Goal: Task Accomplishment & Management: Complete application form

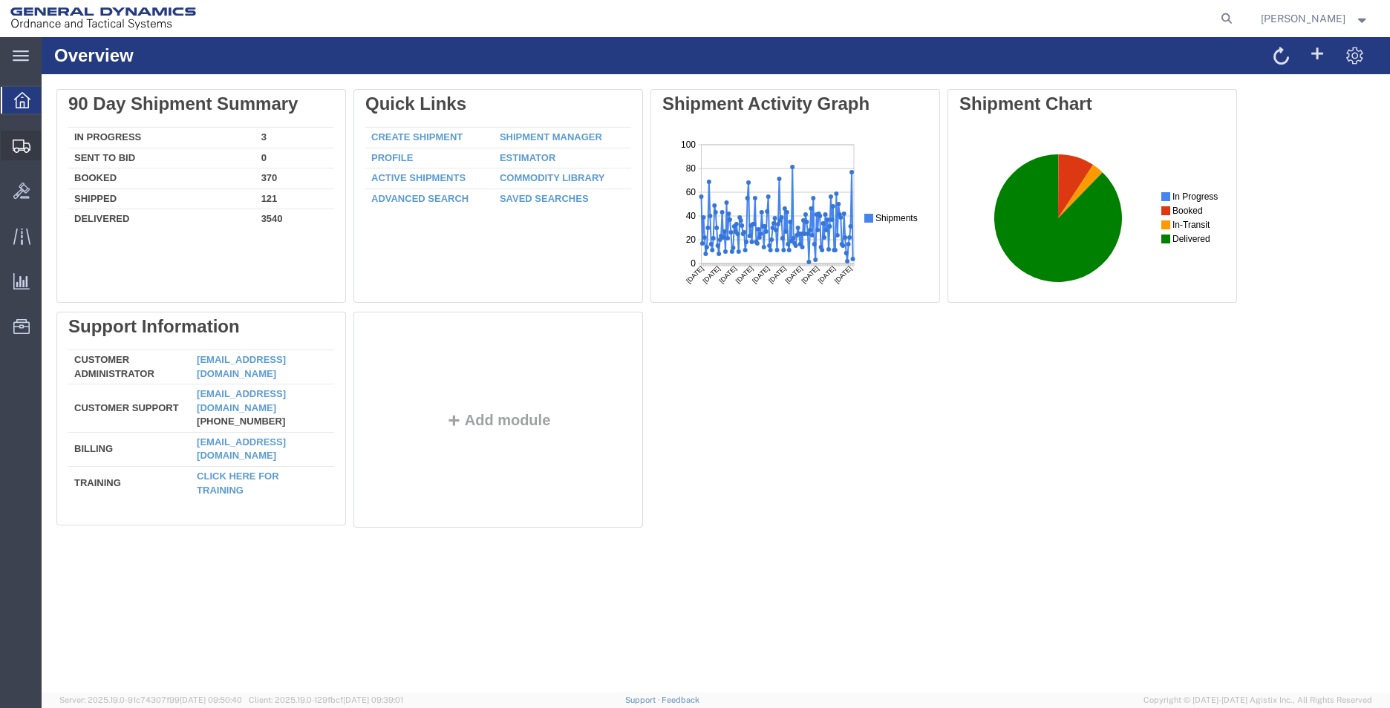
click at [0, 0] on span "Create Shipment" at bounding box center [0, 0] width 0 height 0
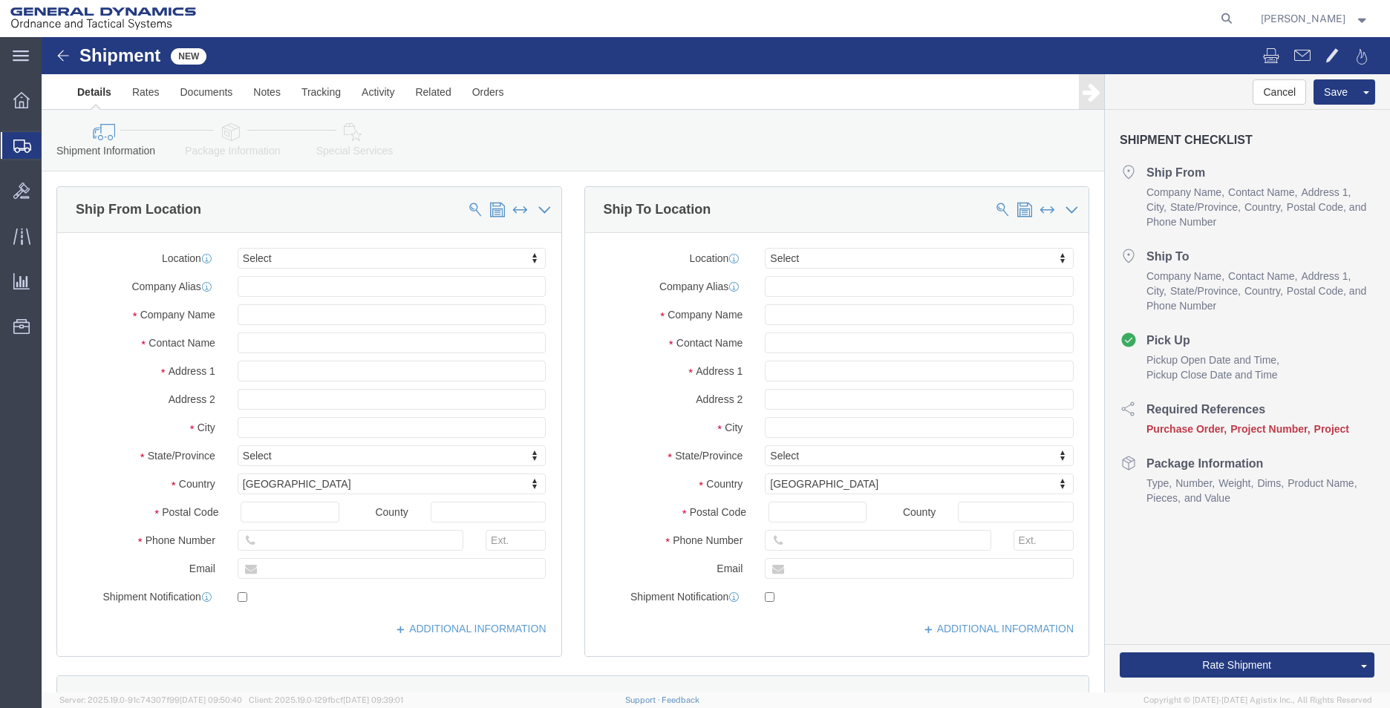
select select
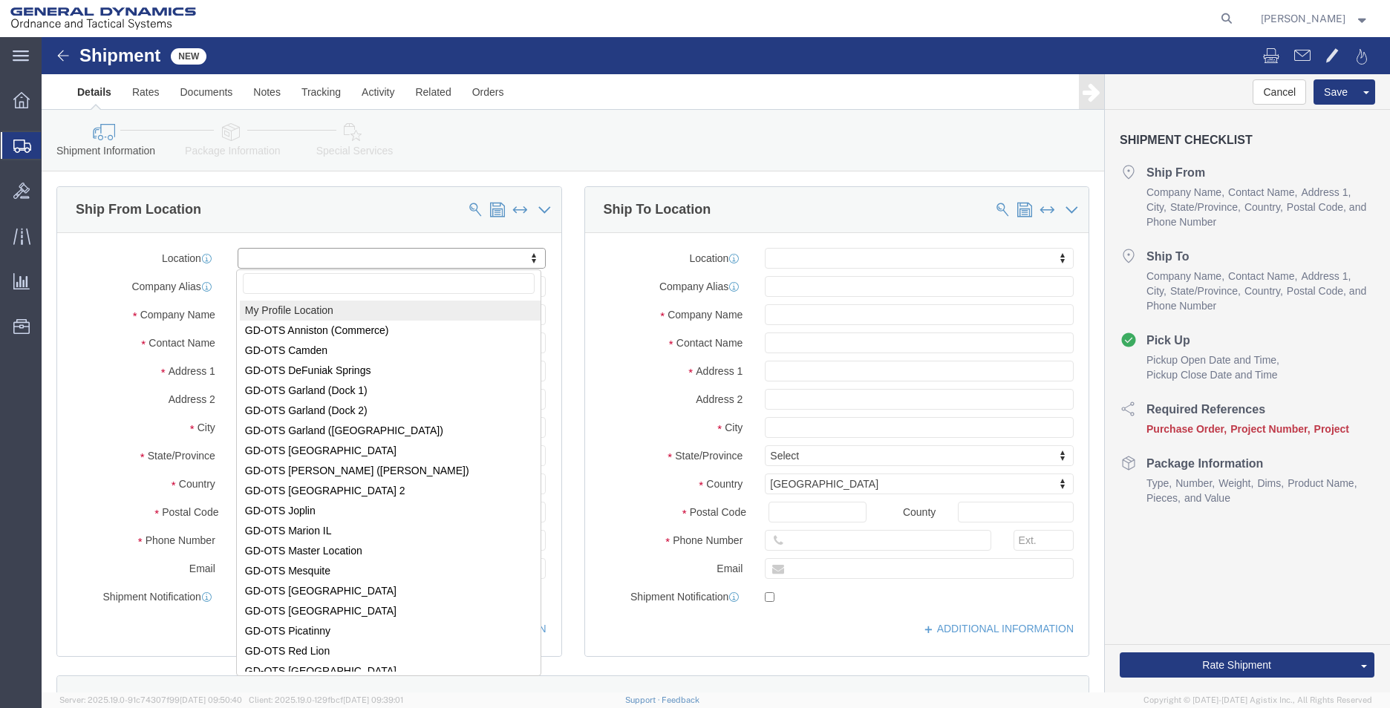
select select "MYPROFILE"
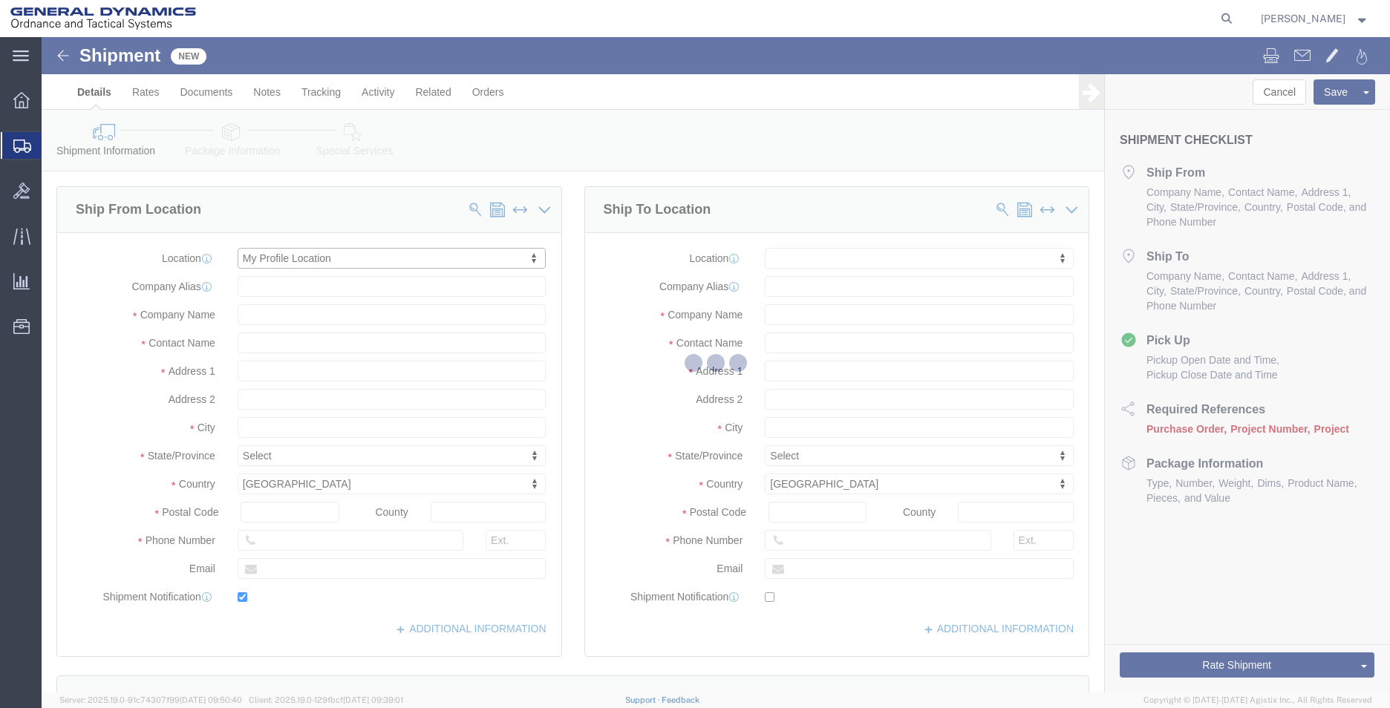
type input "[STREET_ADDRESS]"
type input "36207"
type input "2568351660"
type input "2358"
type input "[EMAIL_ADDRESS][PERSON_NAME][DOMAIN_NAME]"
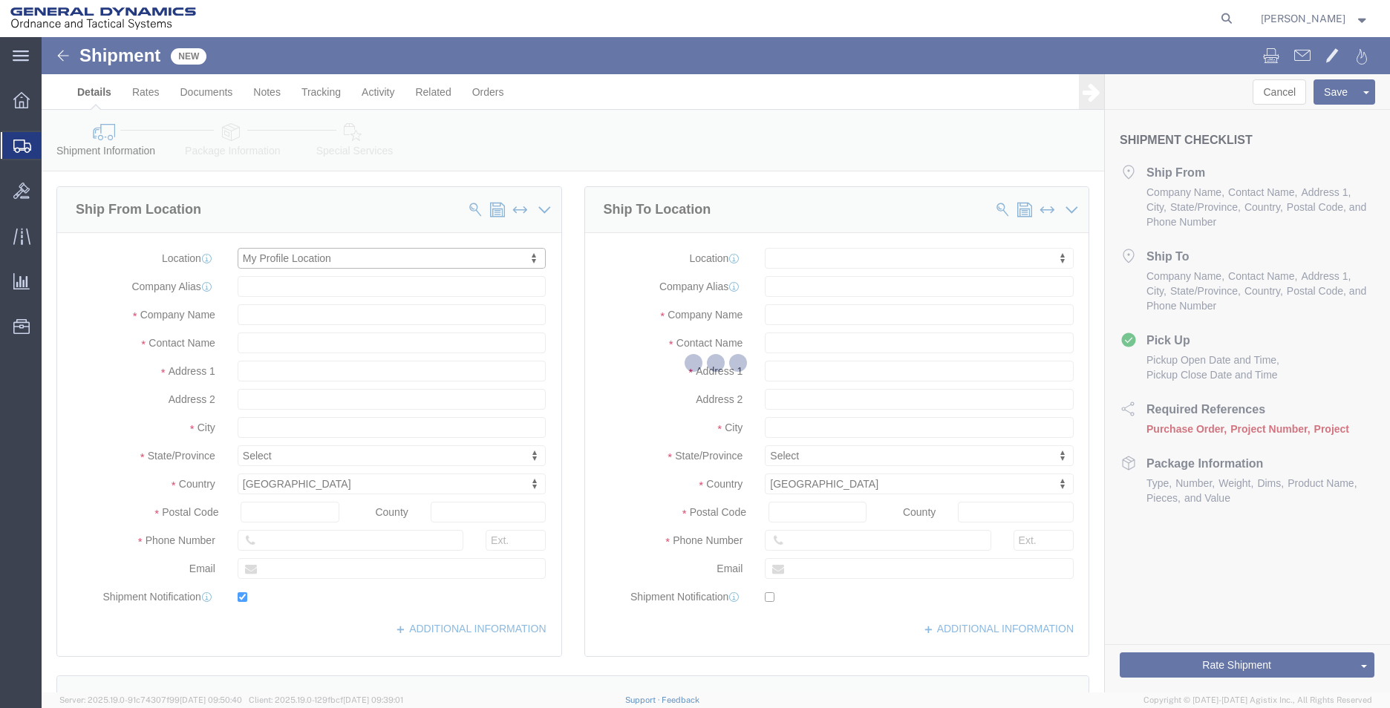
checkbox input "true"
type input "General Dynamics - OTS"
type input "[PERSON_NAME]"
type input "Anniston"
select select "AL"
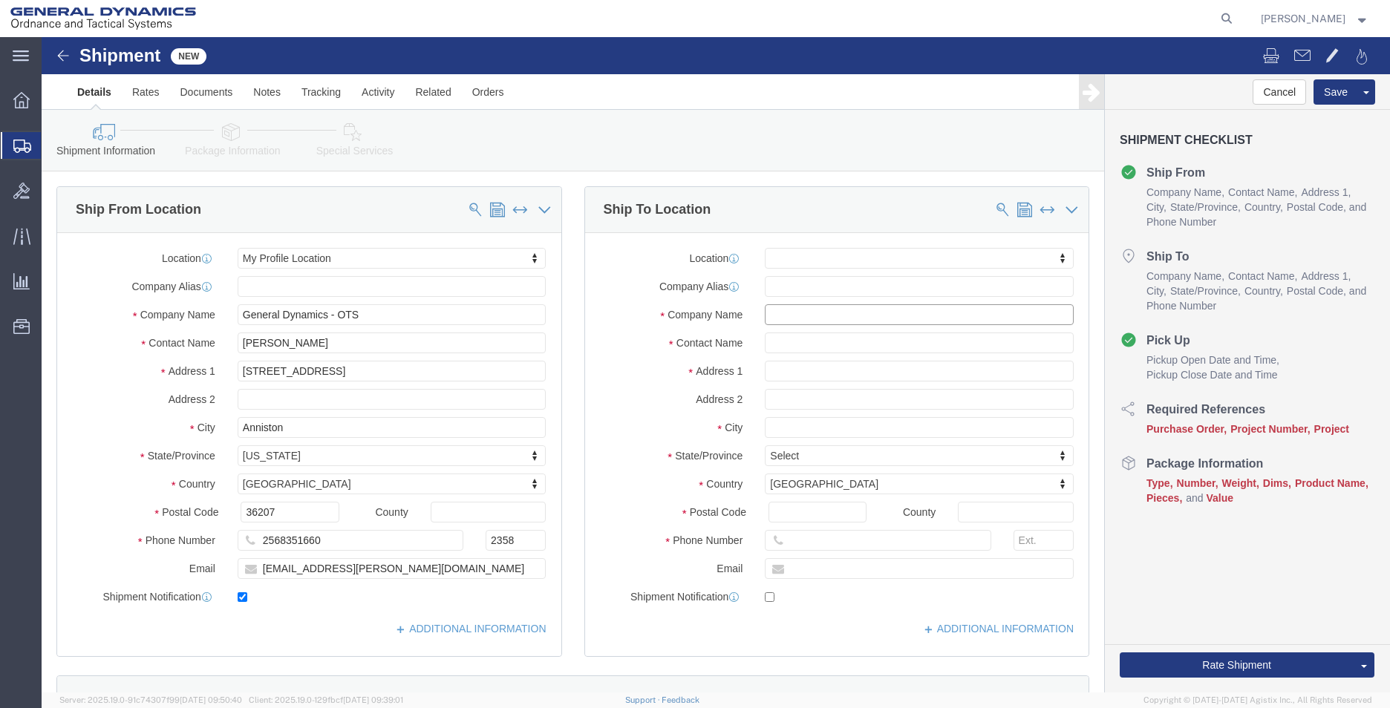
click input "text"
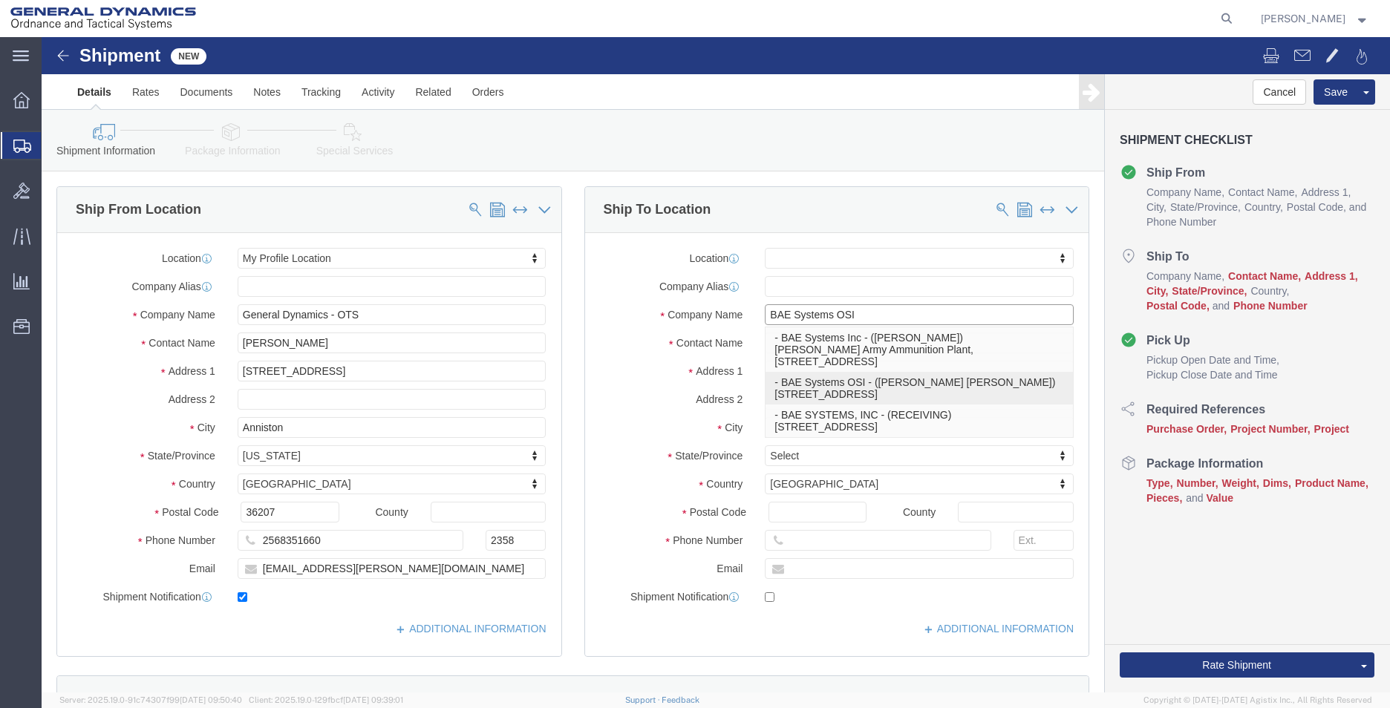
type input "BAE SYSTEMS, INC"
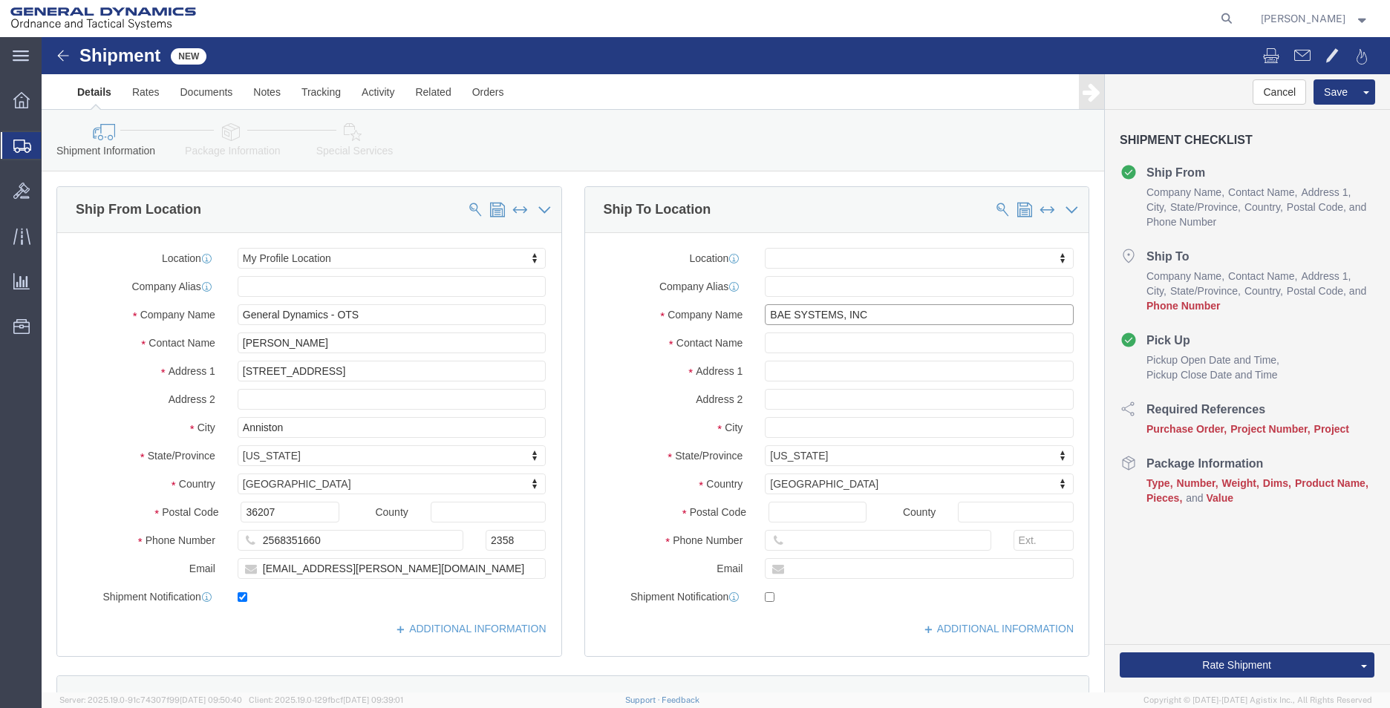
select select
type input "[STREET_ADDRESS]"
type input "STE #600"
select select "CO"
type input "80234"
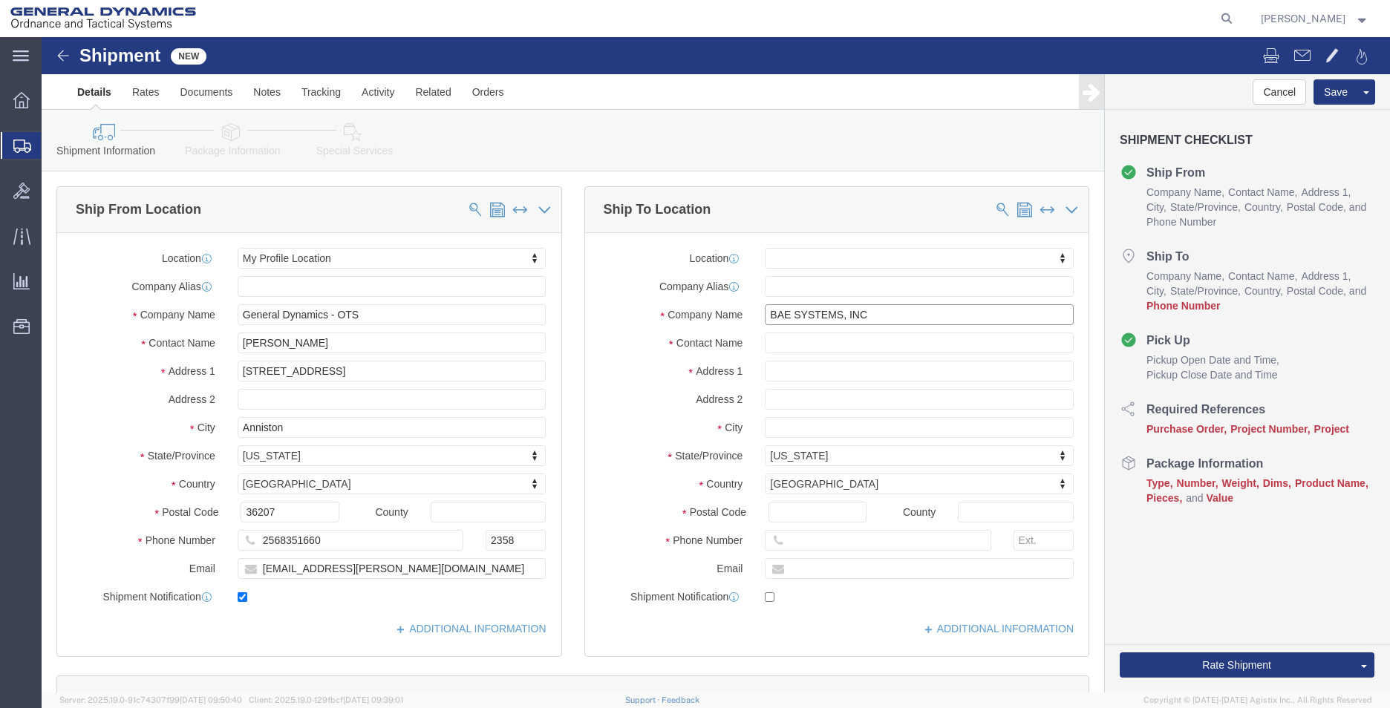
type input "RECEIVING"
type input "WESTMINISTER"
type input "BAE SYSTEMS, INC"
click input "text"
type input "2568351660"
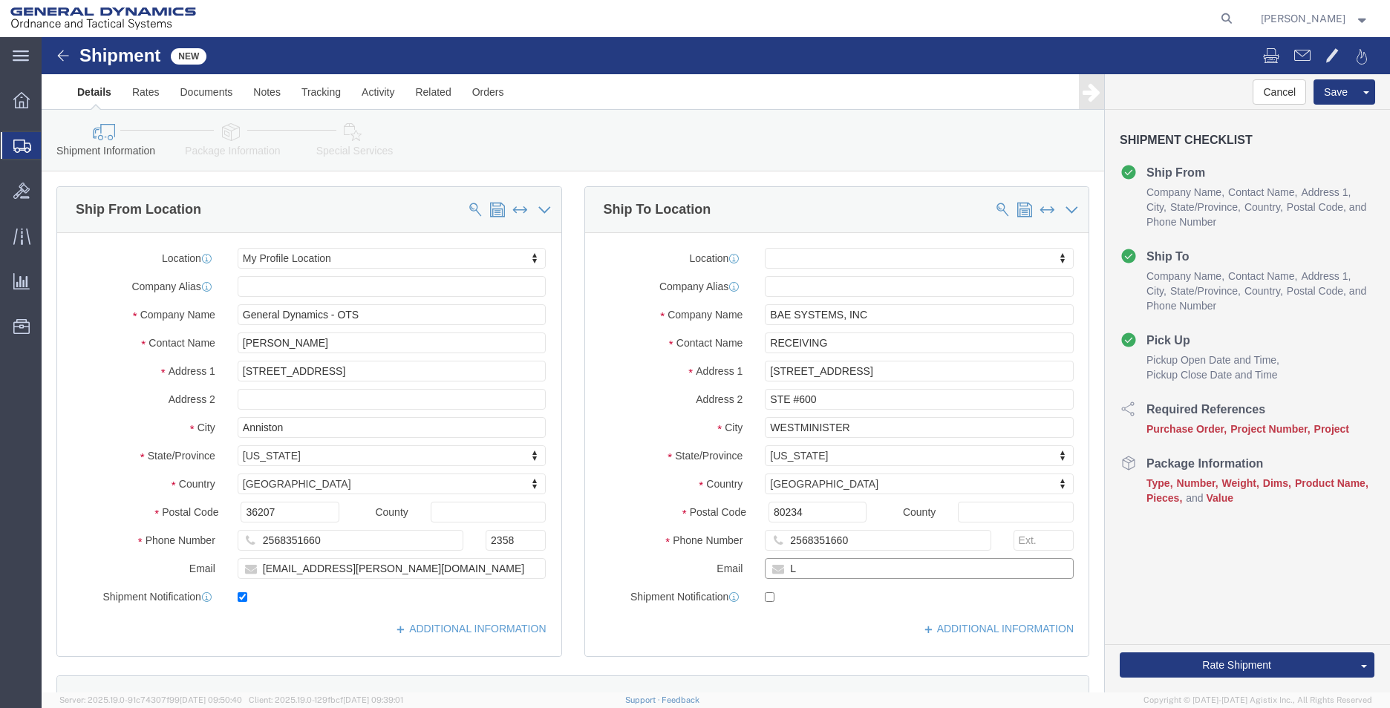
type input "[EMAIL_ADDRESS][PERSON_NAME][DOMAIN_NAME]"
checkbox input "true"
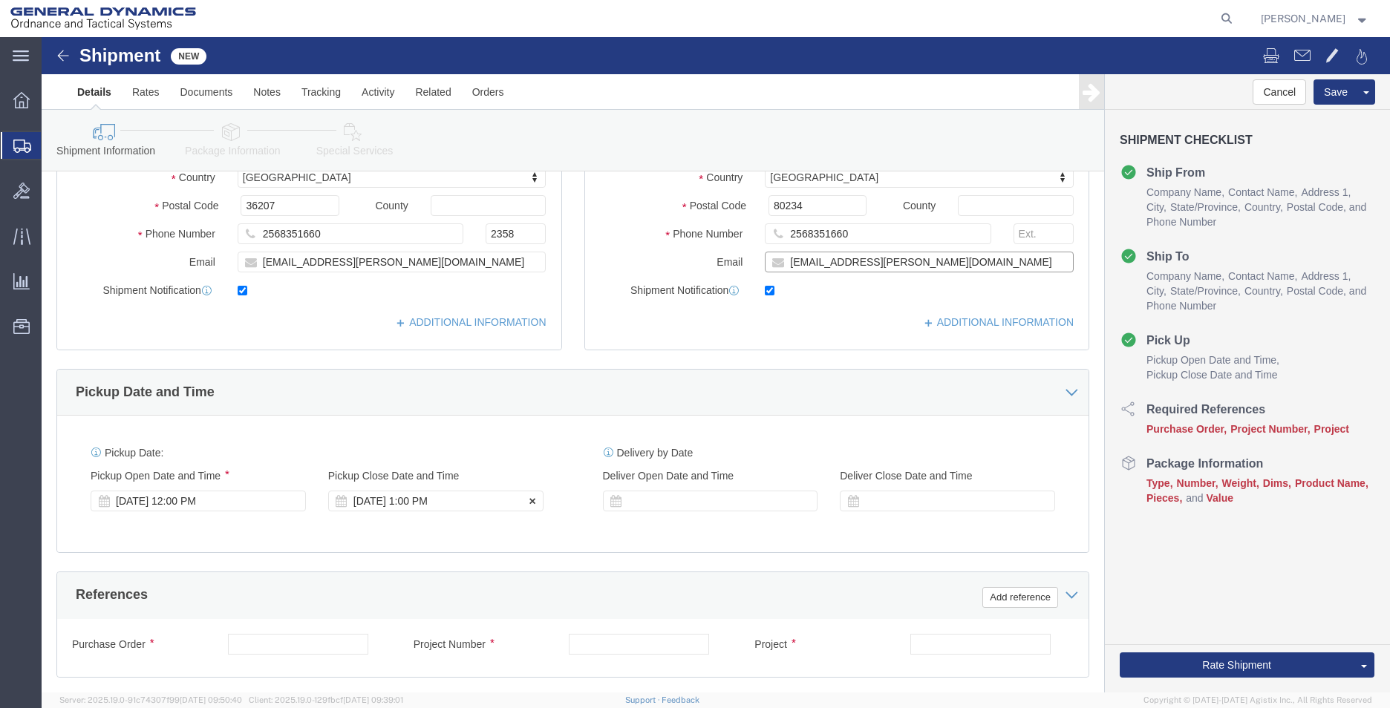
scroll to position [371, 0]
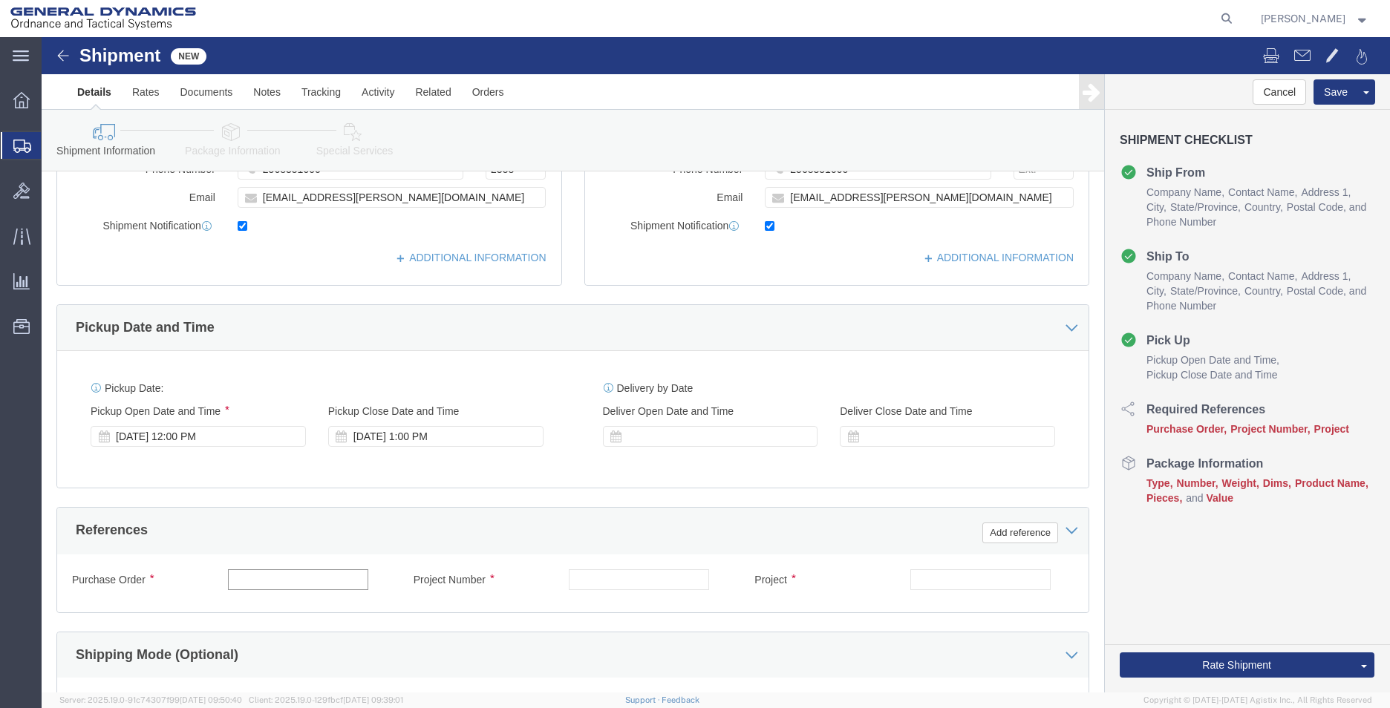
click input "text"
type input "20CJH01606-RMA 7865"
click input "text"
type input "45000006"
type input "PH 4"
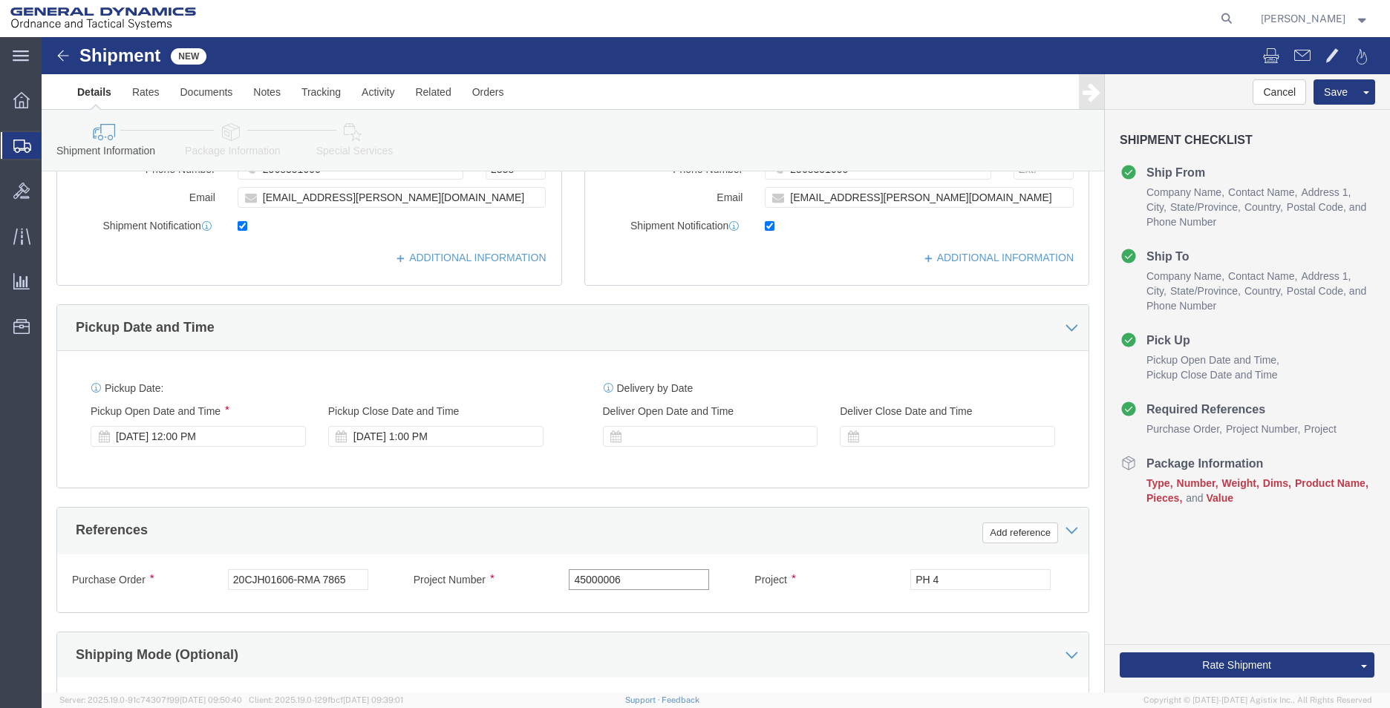
drag, startPoint x: 619, startPoint y: 544, endPoint x: 443, endPoint y: 540, distance: 176.0
click div "Project Number 45000006"
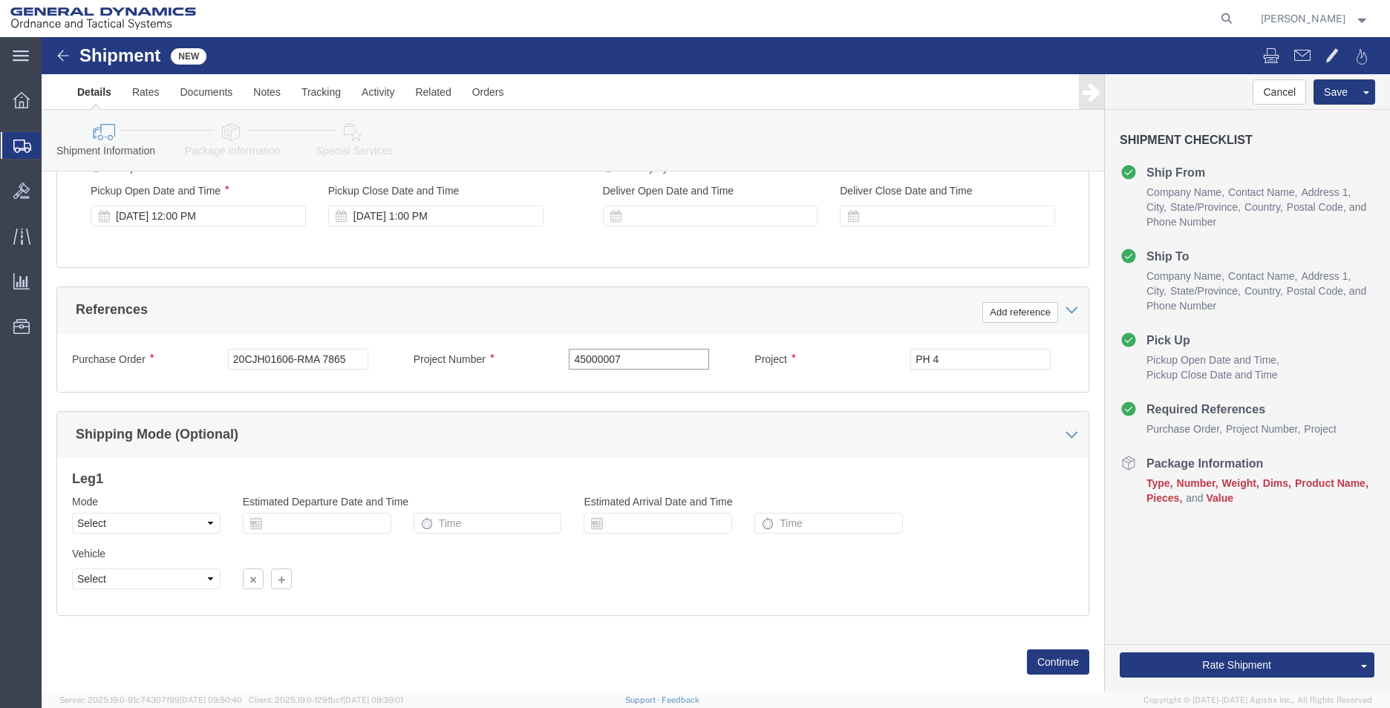
scroll to position [619, 0]
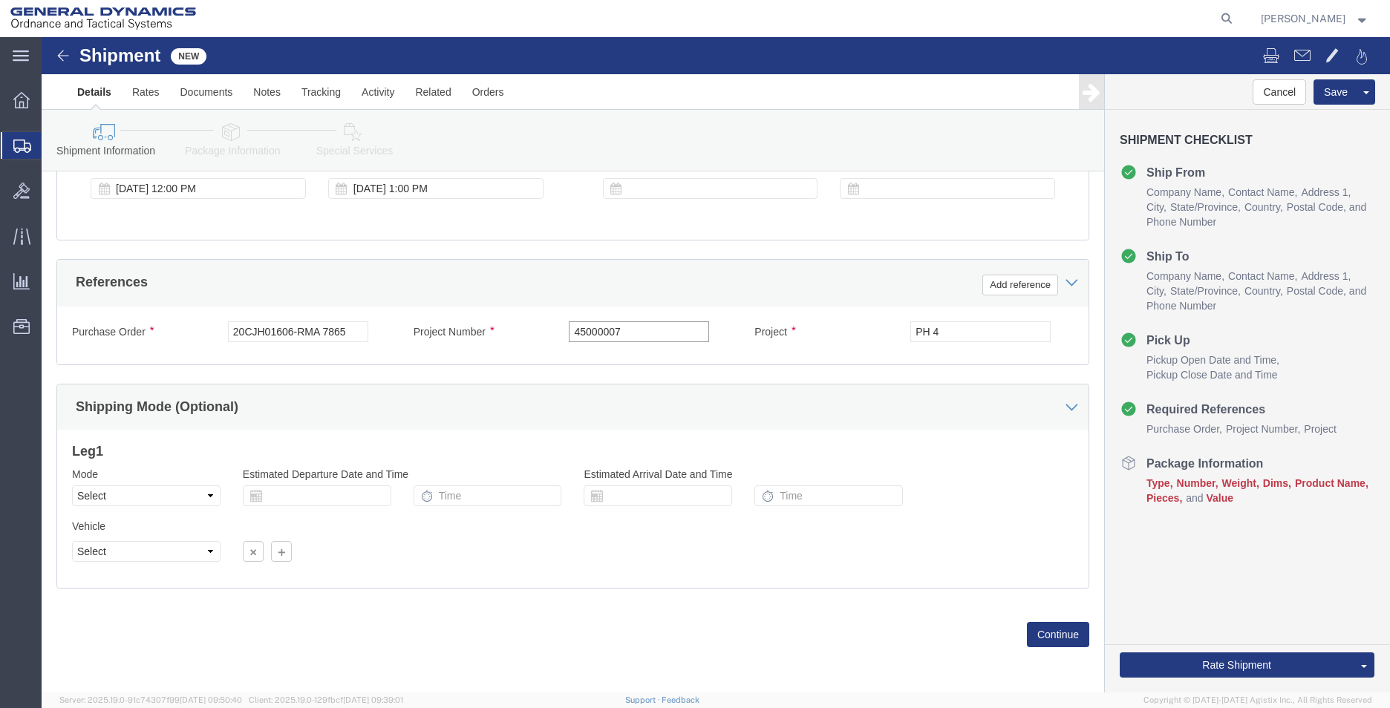
type input "45000007"
click select "Select Air Less than Truckload Multi-Leg Ocean Freight Rail Small Parcel Truckl…"
select select "SMAL"
click select "Select Air Less than Truckload Multi-Leg Ocean Freight Rail Small Parcel Truckl…"
click button "Continue"
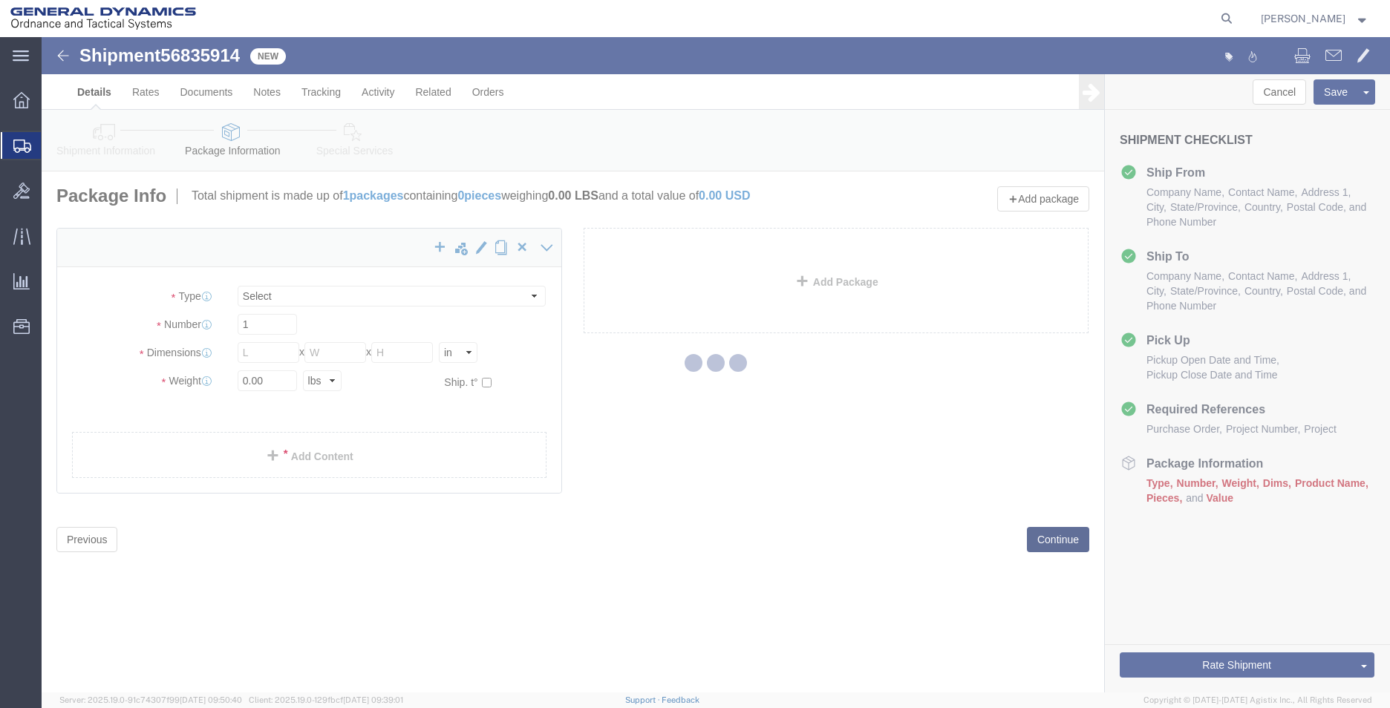
select select "YRPK"
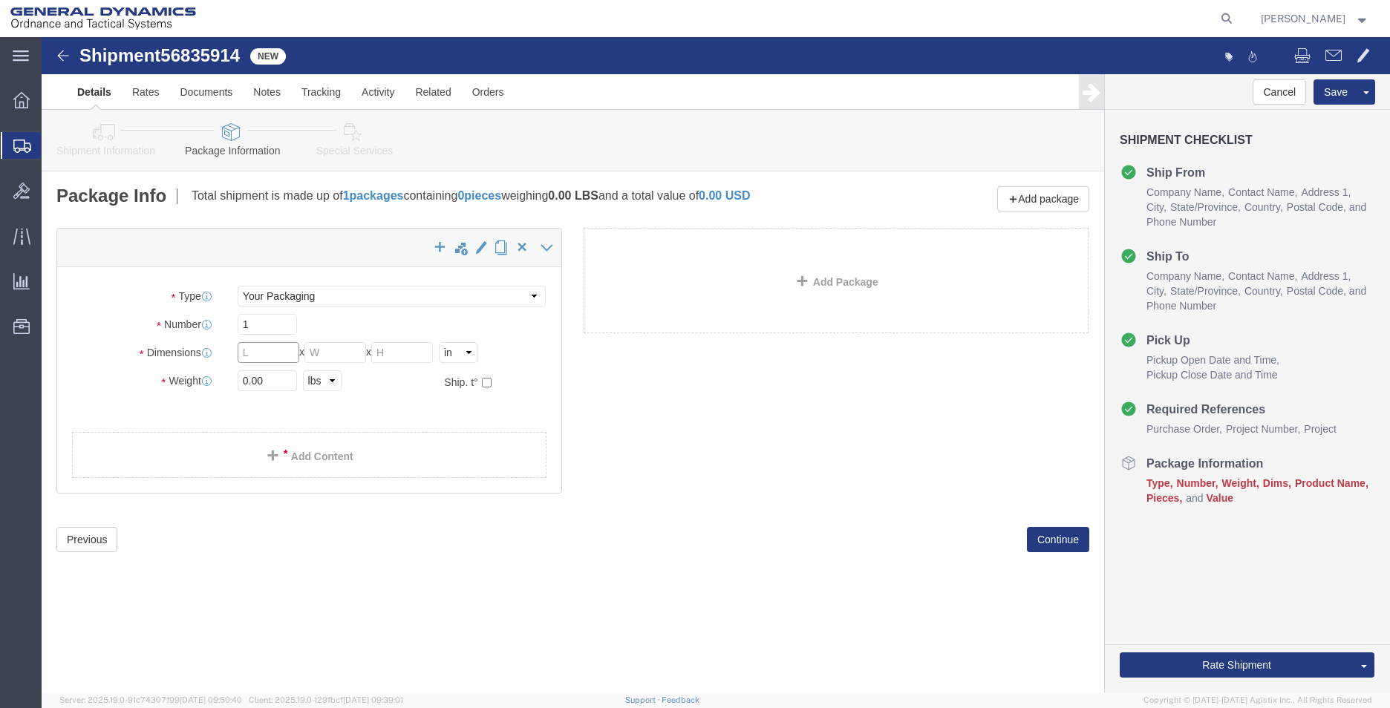
click input "text"
type input "30"
type input "11"
type input "21"
drag, startPoint x: 244, startPoint y: 341, endPoint x: 104, endPoint y: 344, distance: 139.6
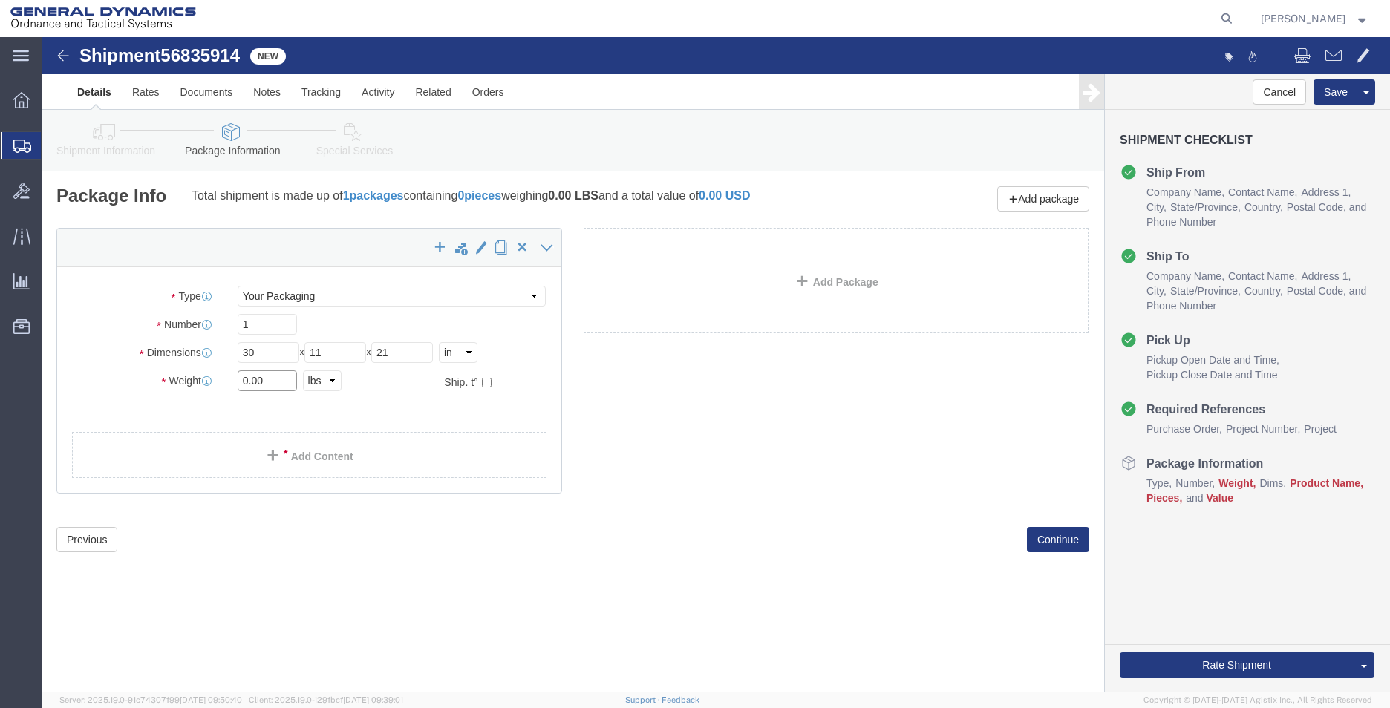
click div "Weight 0.00 Select kgs lbs Ship. t°"
type input "33"
click link "Add Content"
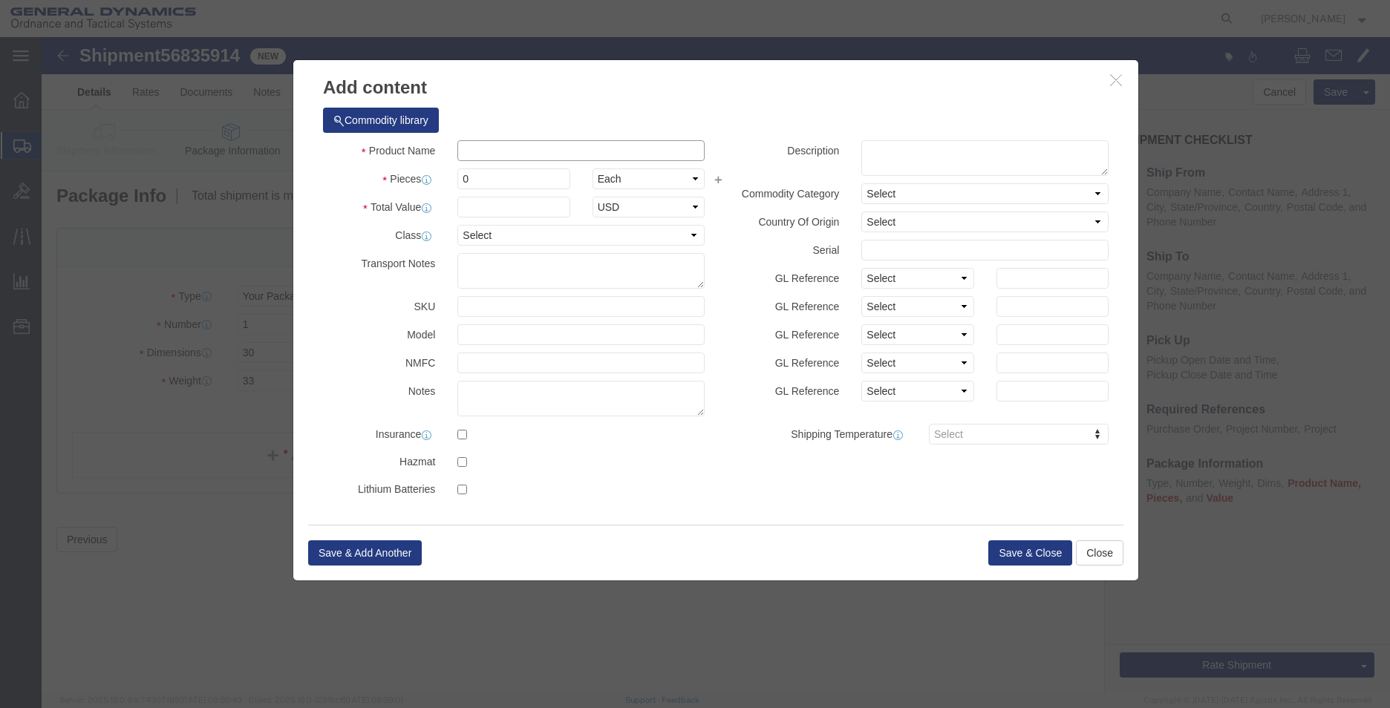
click input "text"
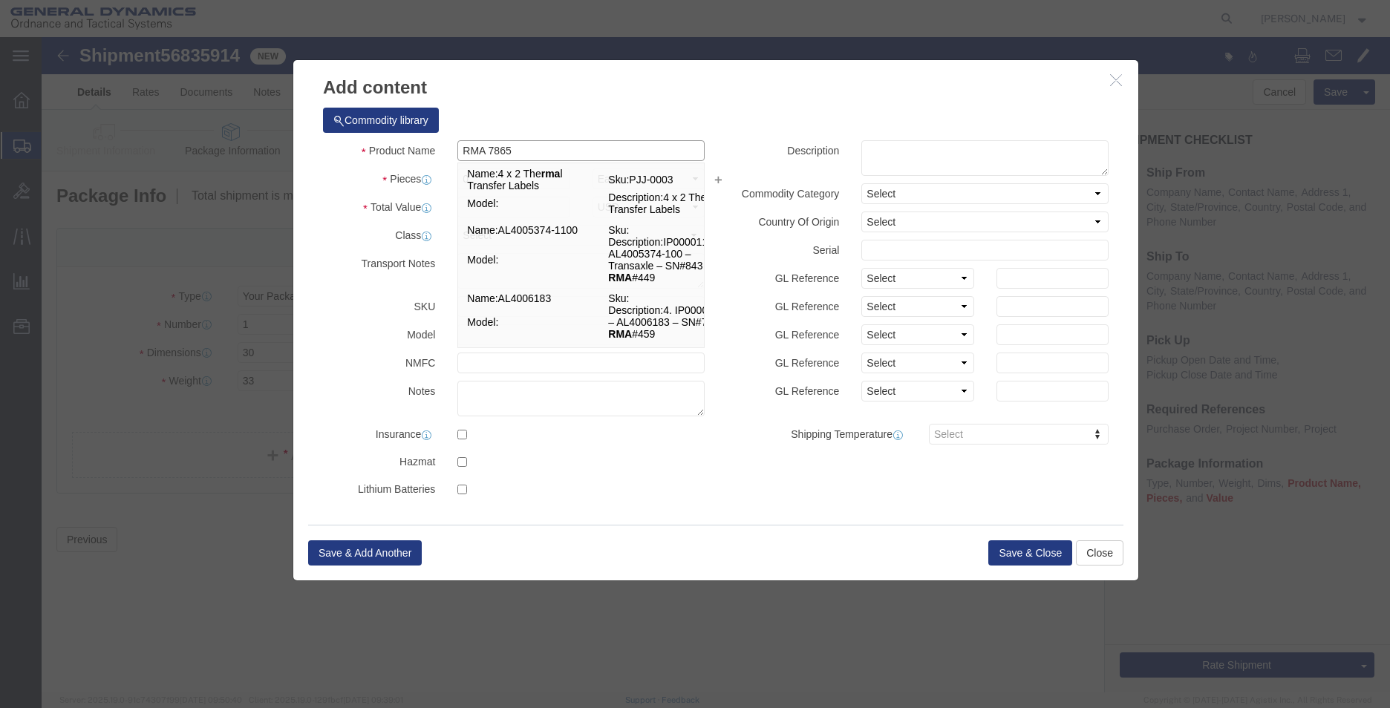
type input "RMA 7865"
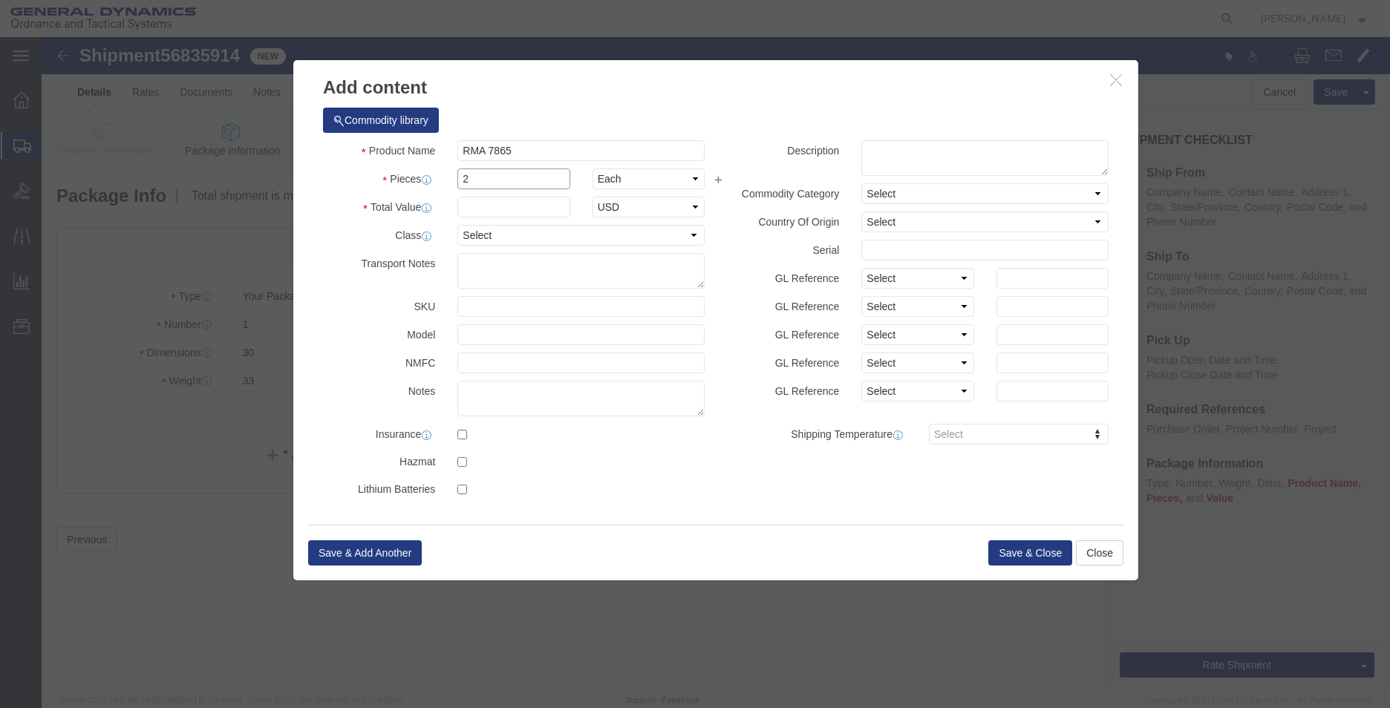
type input "2"
type input "1"
click button "Save & Close"
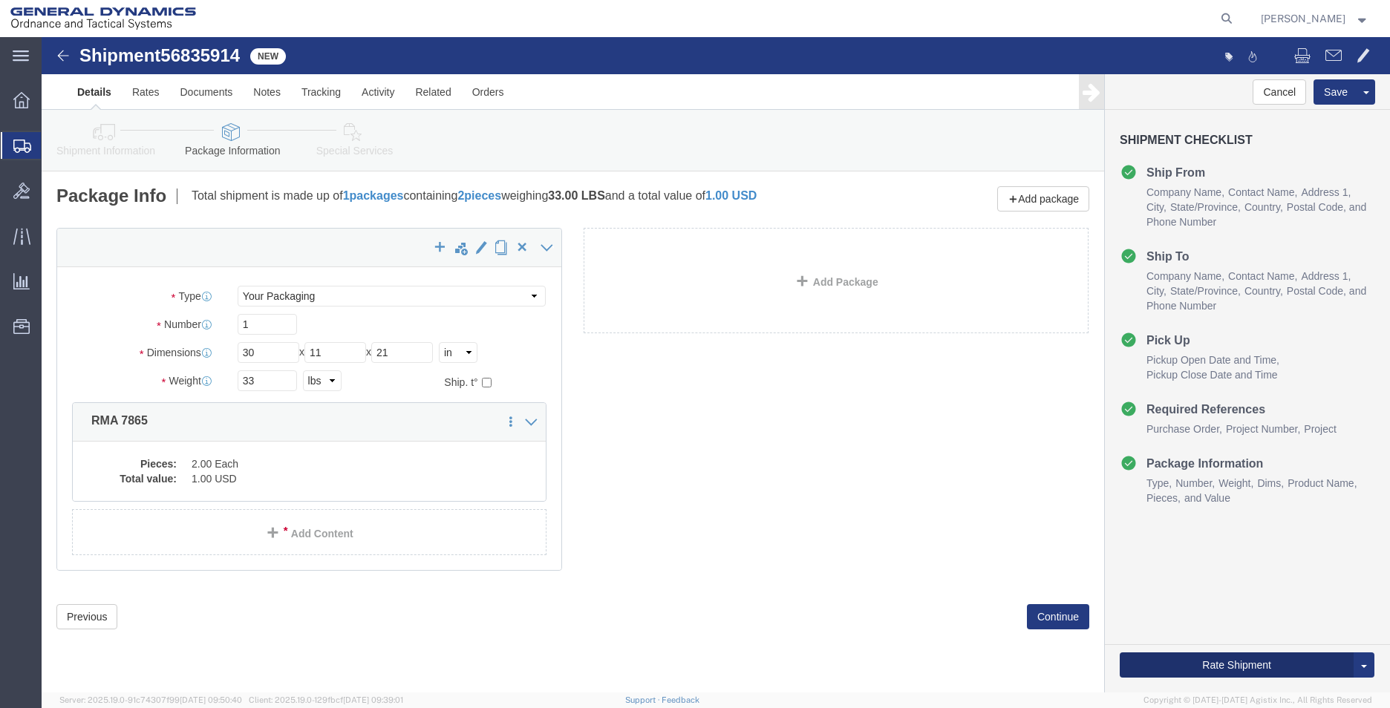
click button "Rate Shipment"
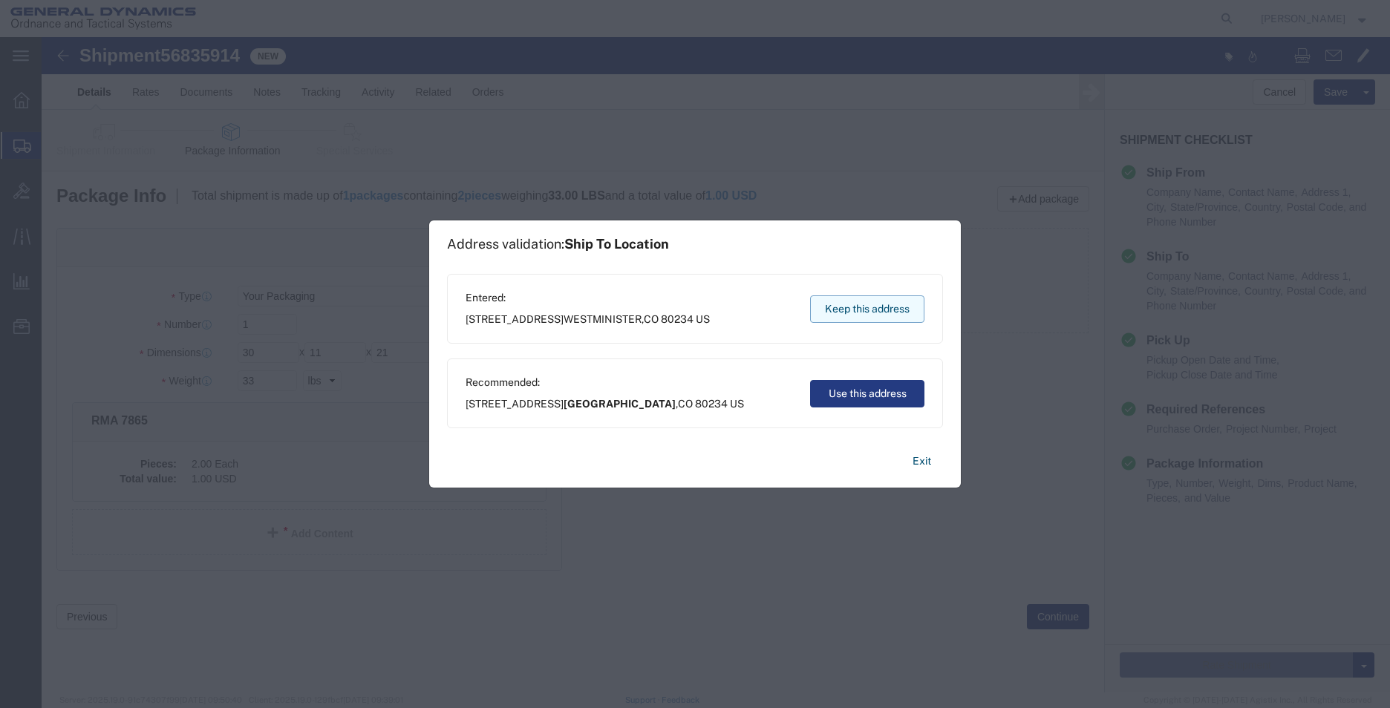
click at [846, 303] on button "Keep this address" at bounding box center [867, 309] width 114 height 27
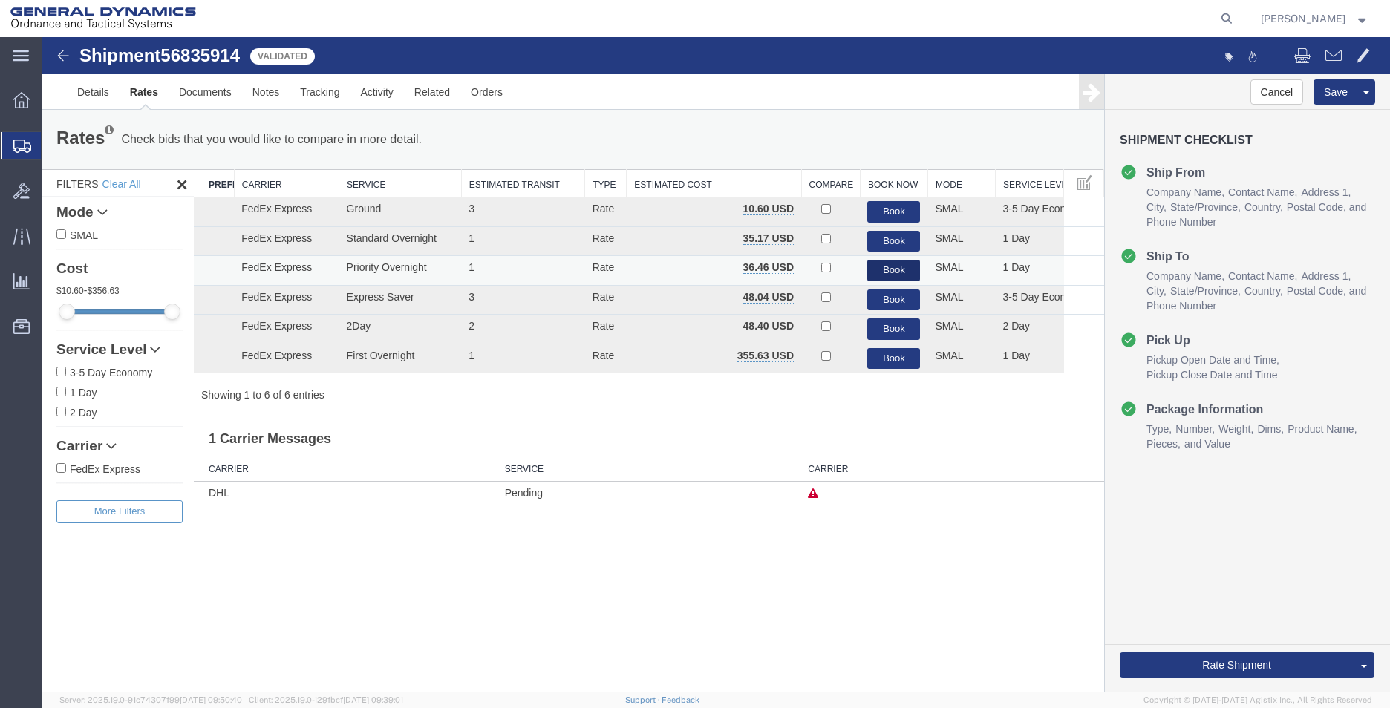
click at [882, 265] on button "Book" at bounding box center [893, 271] width 53 height 22
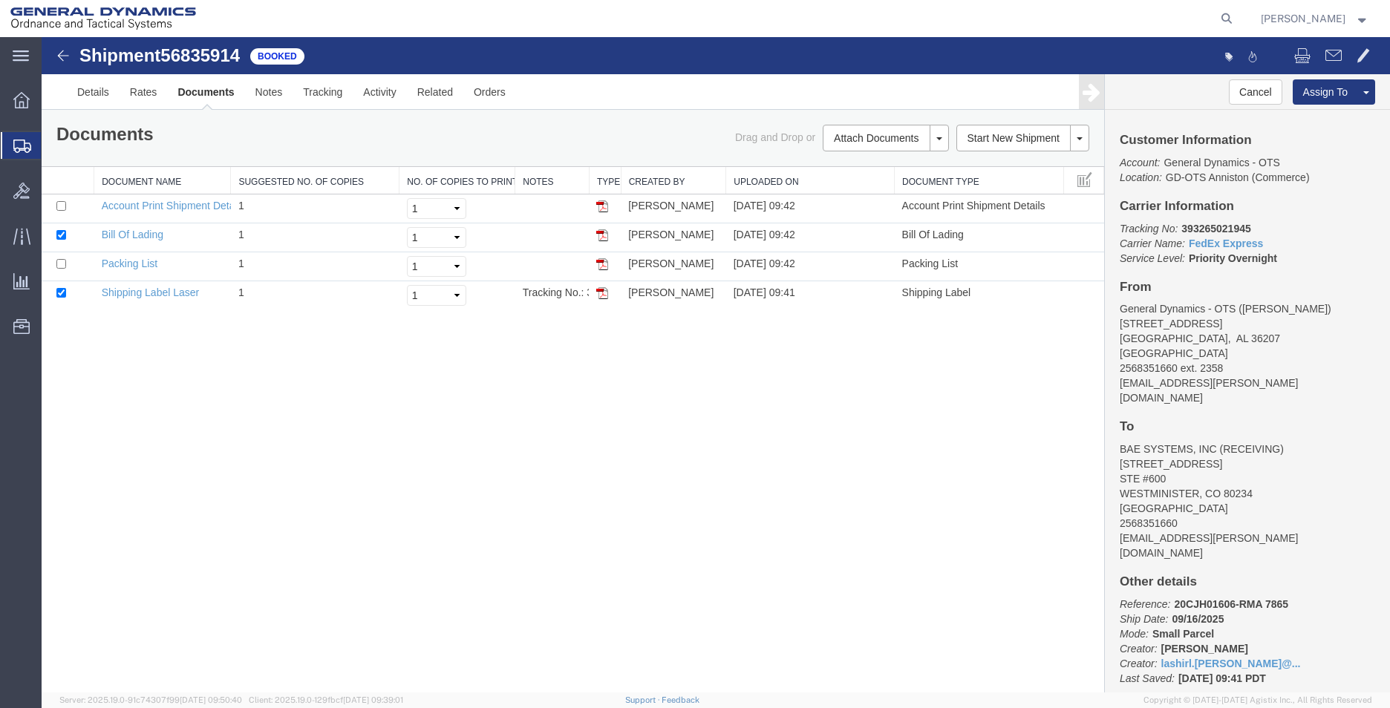
click at [42, 37] on link "Print Documents" at bounding box center [42, 37] width 0 height 0
